Goal: Obtain resource: Obtain resource

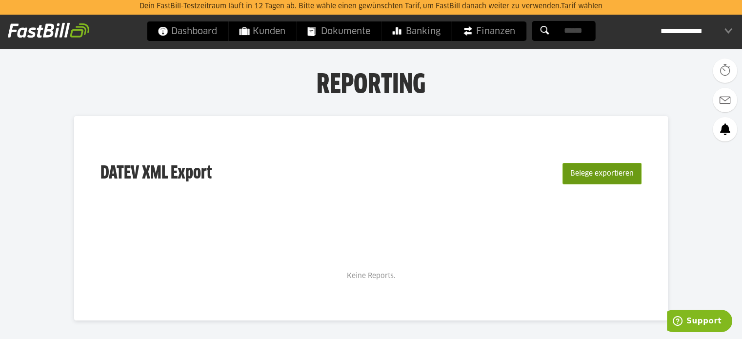
click at [603, 175] on button "Belege exportieren" at bounding box center [601, 173] width 79 height 21
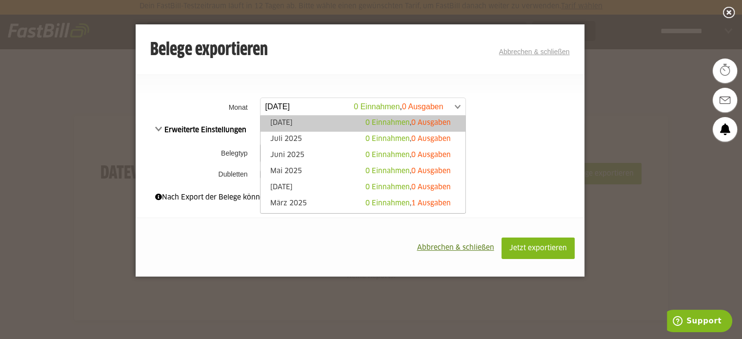
click at [457, 108] on span at bounding box center [358, 107] width 205 height 18
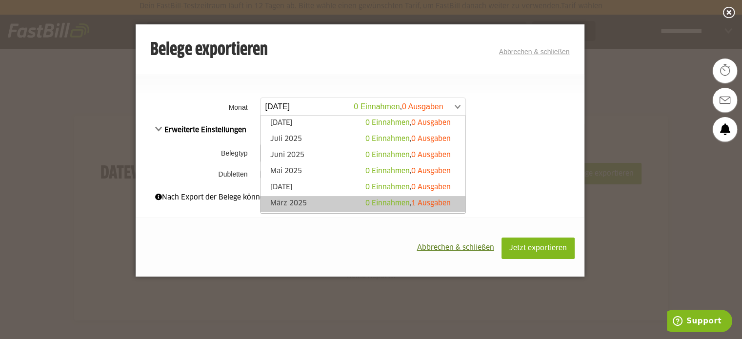
click at [297, 202] on link "[PERSON_NAME][DATE] 0 Einnahmen , 1 Ausgaben" at bounding box center [362, 204] width 195 height 11
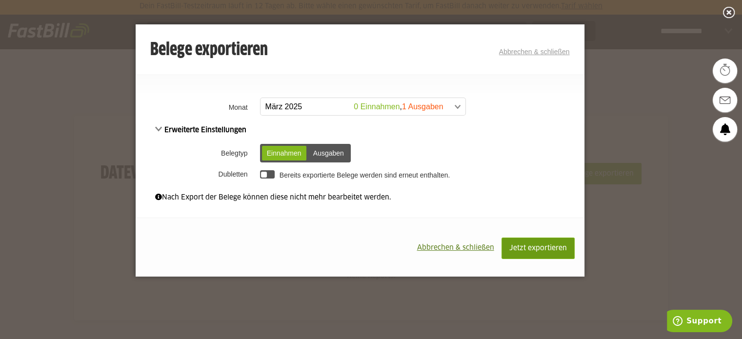
click at [547, 248] on span "Jetzt exportieren" at bounding box center [538, 248] width 58 height 7
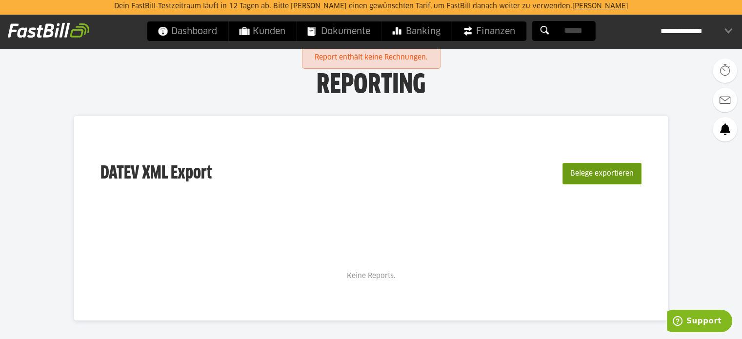
click at [633, 174] on button "Belege exportieren" at bounding box center [601, 173] width 79 height 21
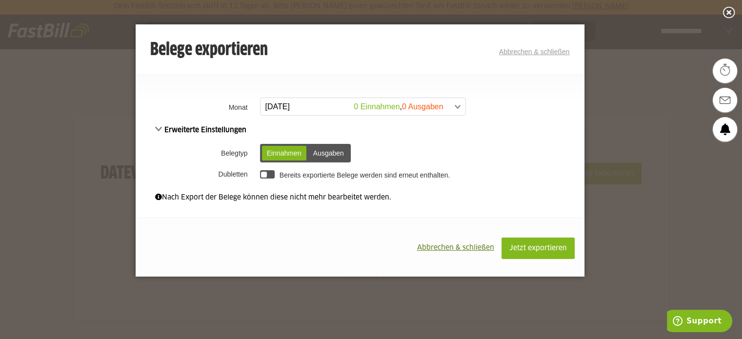
click at [460, 107] on link "August 2025 0 Einnahmen , 0 Ausgaben" at bounding box center [363, 107] width 206 height 18
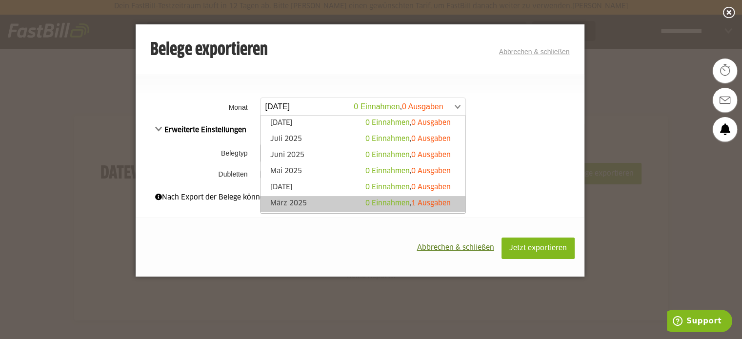
click at [287, 200] on link "März 2025 0 Einnahmen , 1 Ausgaben" at bounding box center [362, 204] width 195 height 11
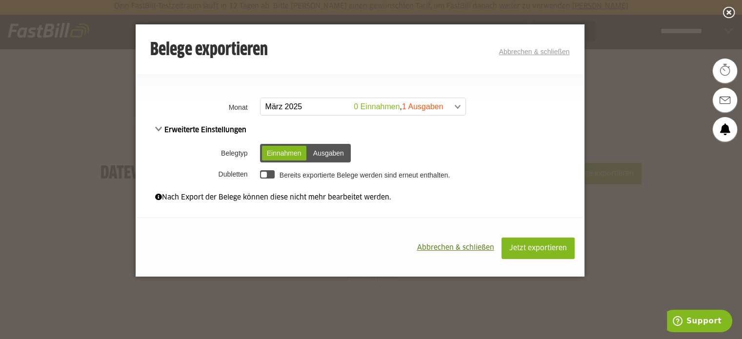
click at [323, 154] on div "Ausgaben" at bounding box center [328, 153] width 40 height 15
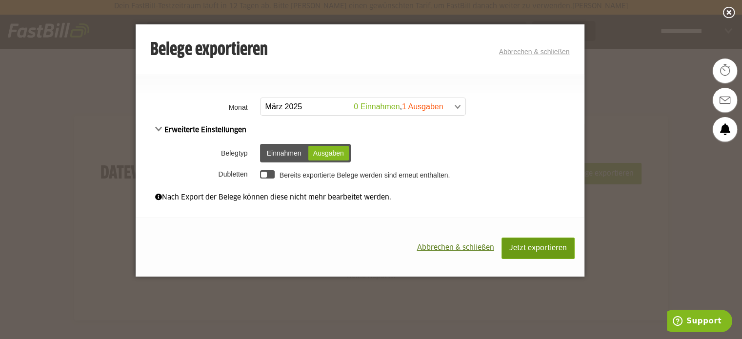
click at [538, 247] on span "Jetzt exportieren" at bounding box center [538, 248] width 58 height 7
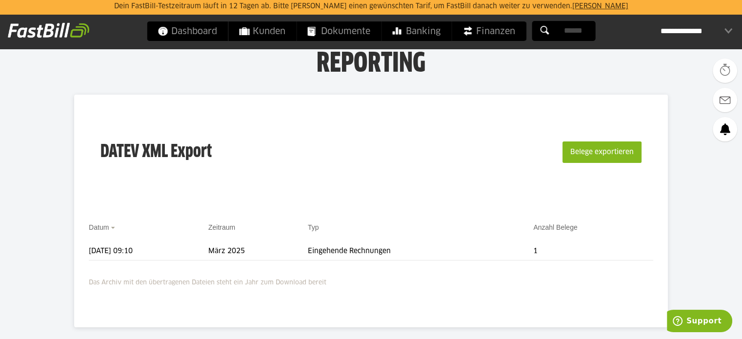
scroll to position [20, 0]
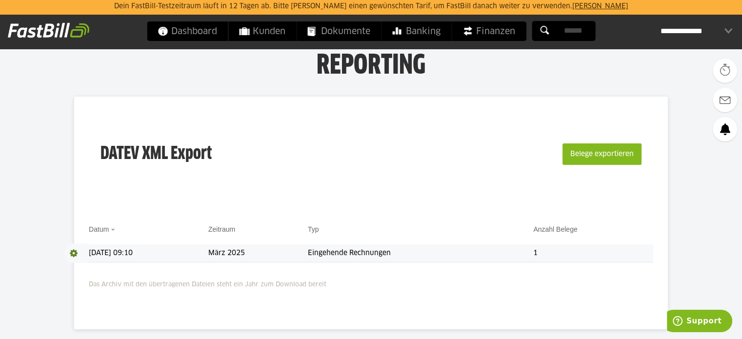
click at [74, 253] on span at bounding box center [76, 253] width 24 height 20
click at [82, 269] on link "Download" at bounding box center [90, 265] width 52 height 11
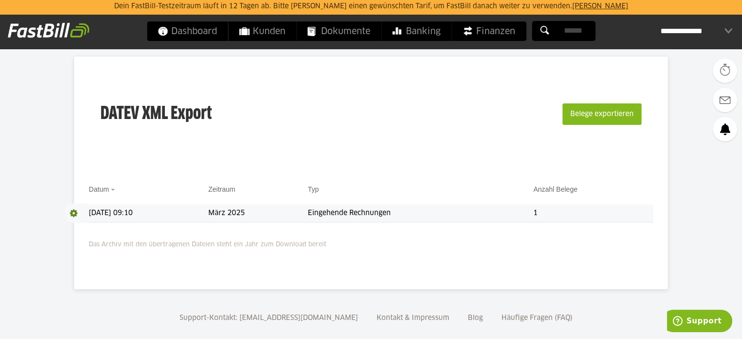
scroll to position [72, 0]
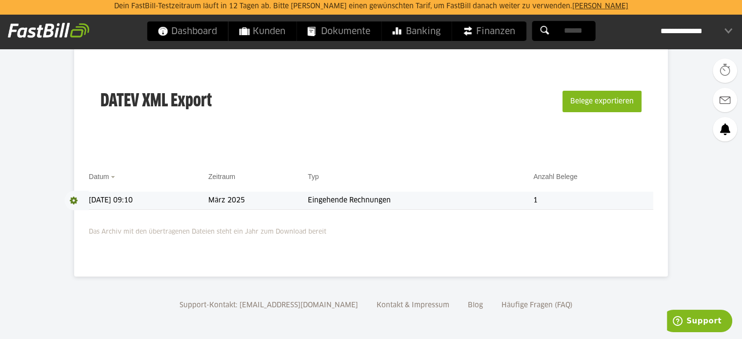
click at [698, 32] on div "**********" at bounding box center [696, 31] width 72 height 20
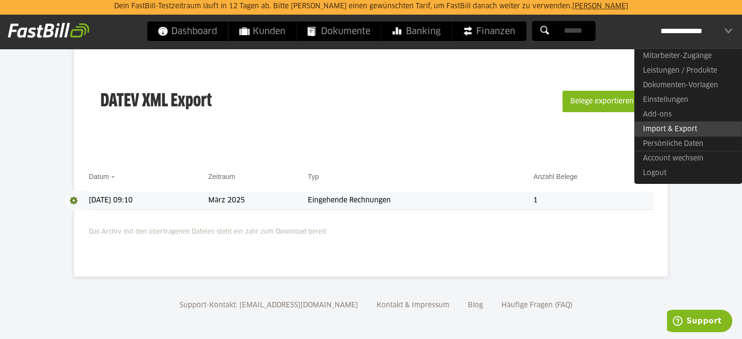
click at [658, 130] on link "Import & Export" at bounding box center [687, 128] width 107 height 15
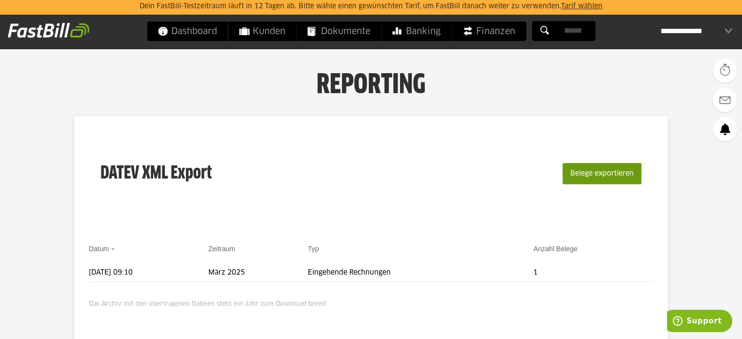
click at [605, 173] on button "Belege exportieren" at bounding box center [601, 173] width 79 height 21
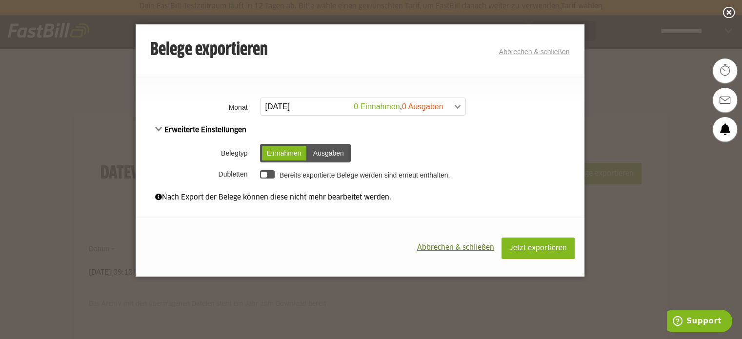
click at [274, 173] on div at bounding box center [267, 174] width 15 height 8
